Goal: Information Seeking & Learning: Learn about a topic

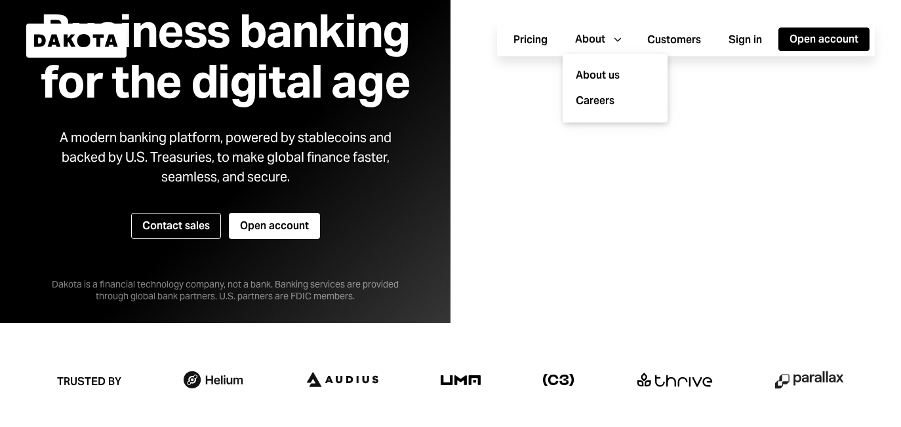
scroll to position [176, 0]
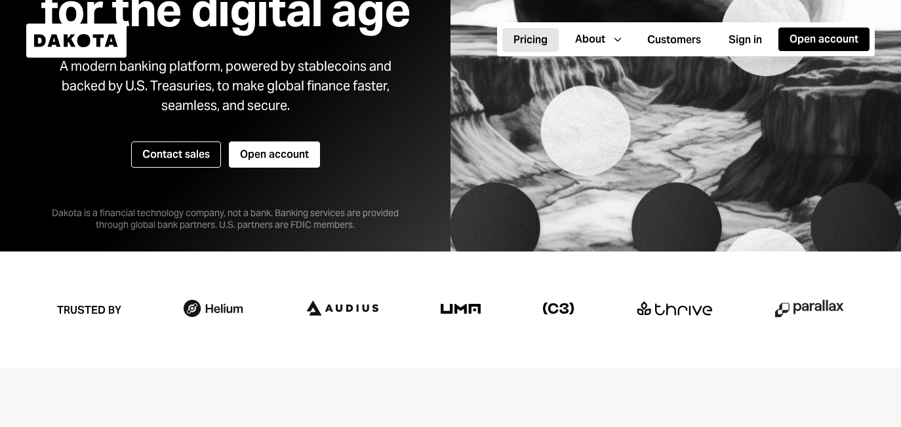
click at [548, 34] on button "Pricing" at bounding box center [530, 40] width 56 height 24
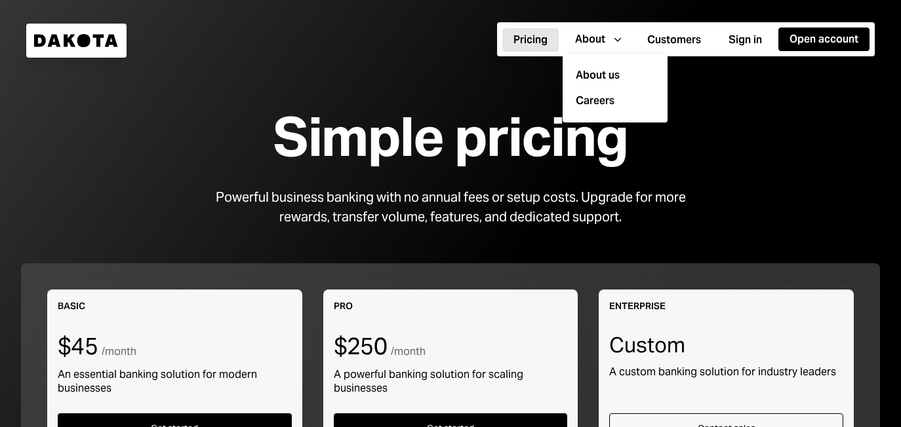
click at [66, 33] on div "Dakota" at bounding box center [76, 41] width 100 height 34
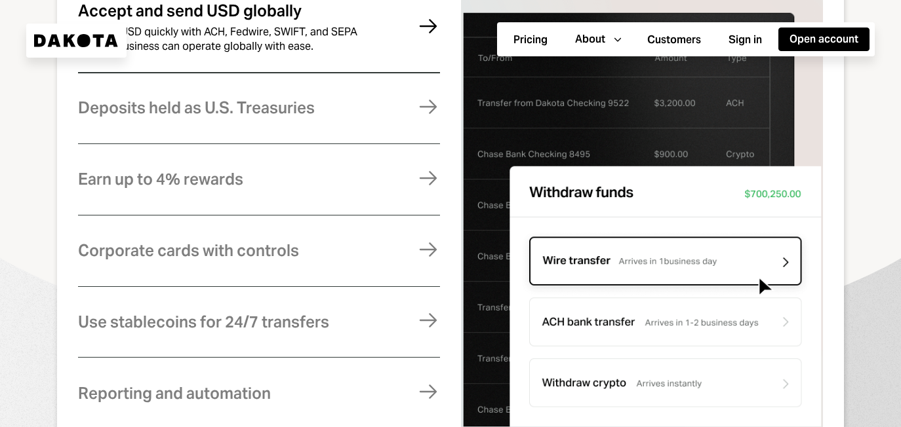
scroll to position [732, 0]
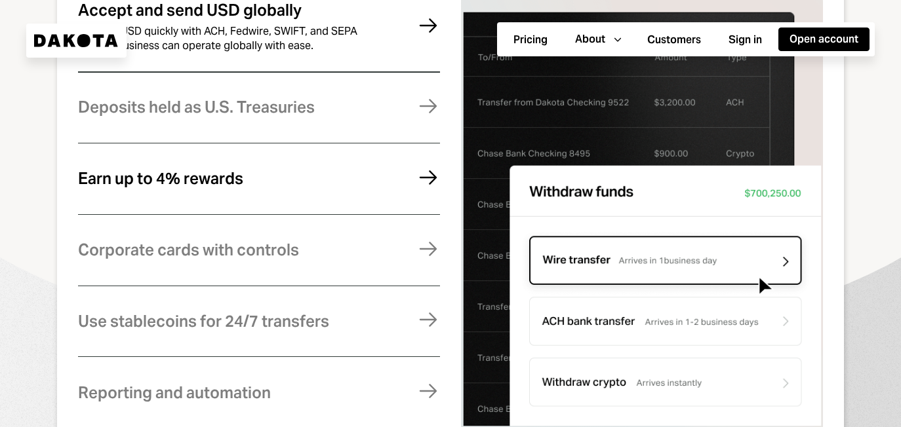
click at [329, 176] on div "Earn up to 4% rewards Earn rewards on your Dakota balance. For higher returns, …" at bounding box center [259, 179] width 362 height 54
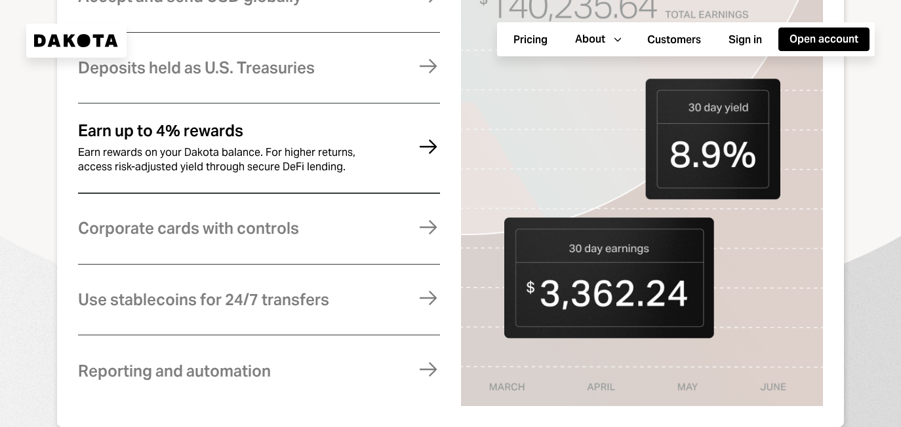
scroll to position [755, 0]
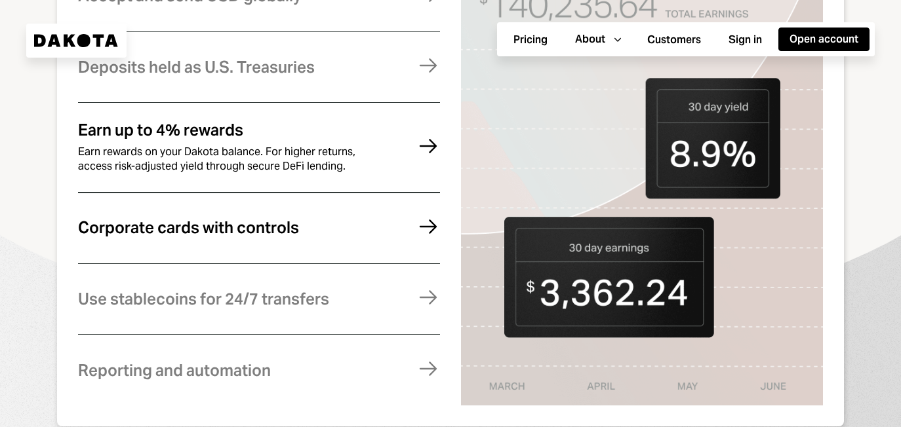
click at [313, 217] on div "Corporate cards with controls Manage expenses effortlessly with virtual and phy…" at bounding box center [259, 228] width 362 height 54
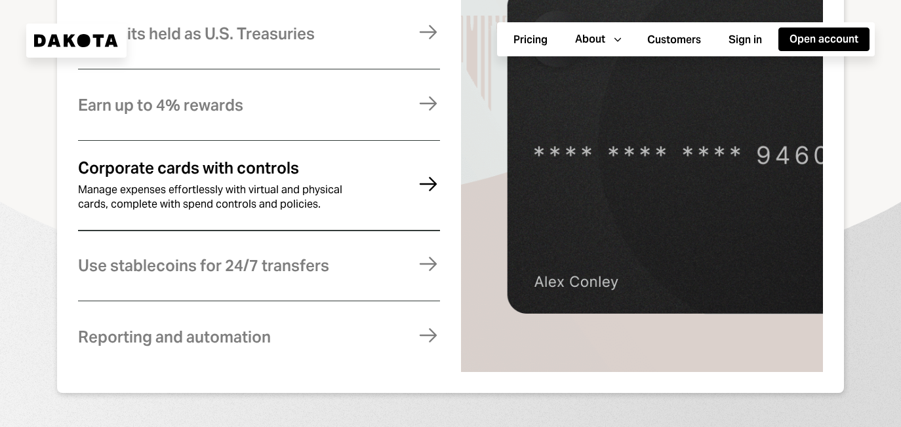
scroll to position [791, 0]
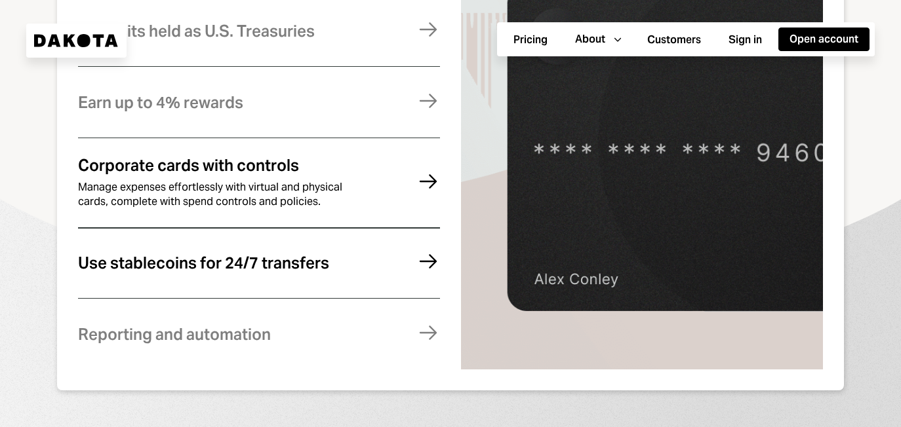
click at [299, 255] on div "Use stablecoins for 24/7 transfers" at bounding box center [203, 263] width 251 height 17
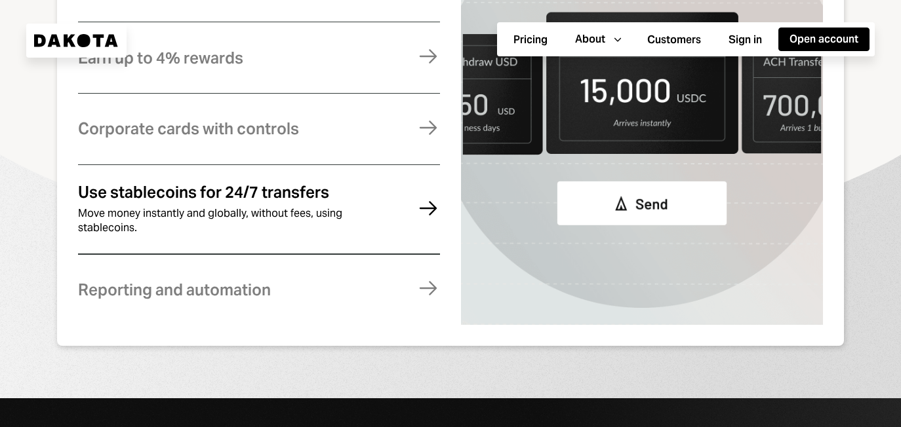
scroll to position [836, 0]
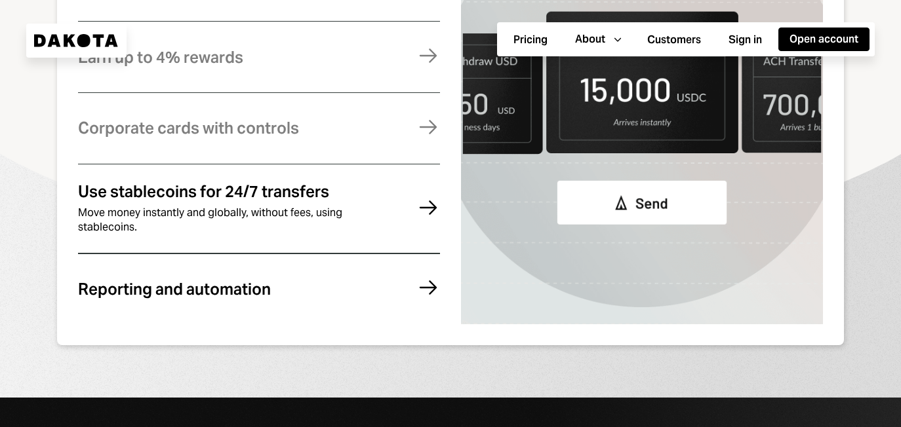
click at [239, 298] on div "Reporting and automation" at bounding box center [174, 289] width 193 height 17
